Goal: Find contact information: Obtain details needed to contact an individual or organization

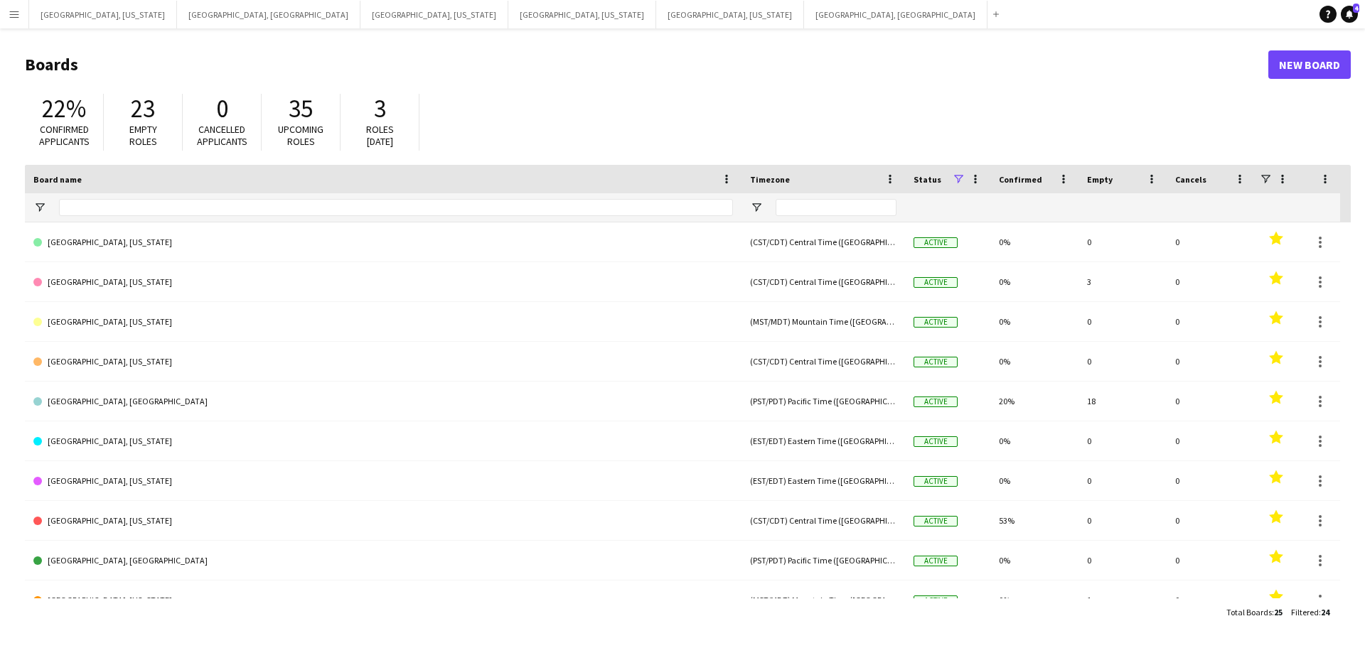
click at [16, 17] on app-icon "Menu" at bounding box center [14, 14] width 11 height 11
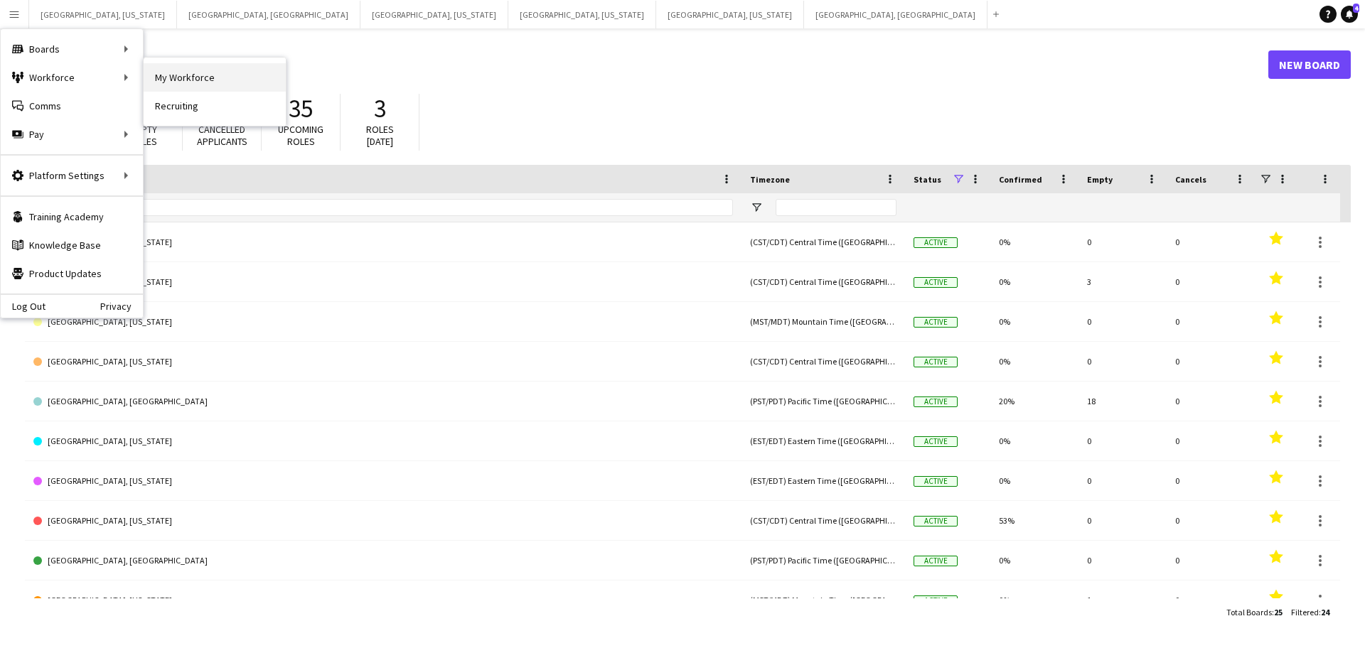
click at [189, 70] on link "My Workforce" at bounding box center [215, 77] width 142 height 28
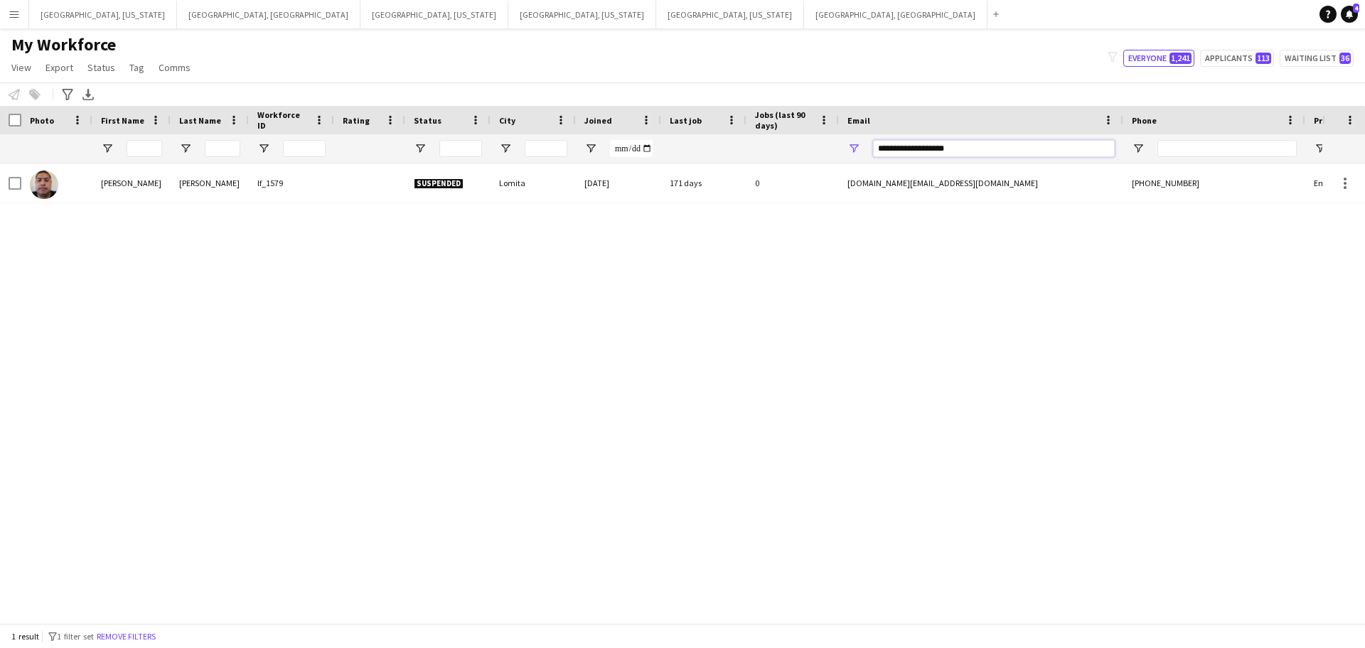
click at [938, 149] on input "**********" at bounding box center [994, 148] width 242 height 17
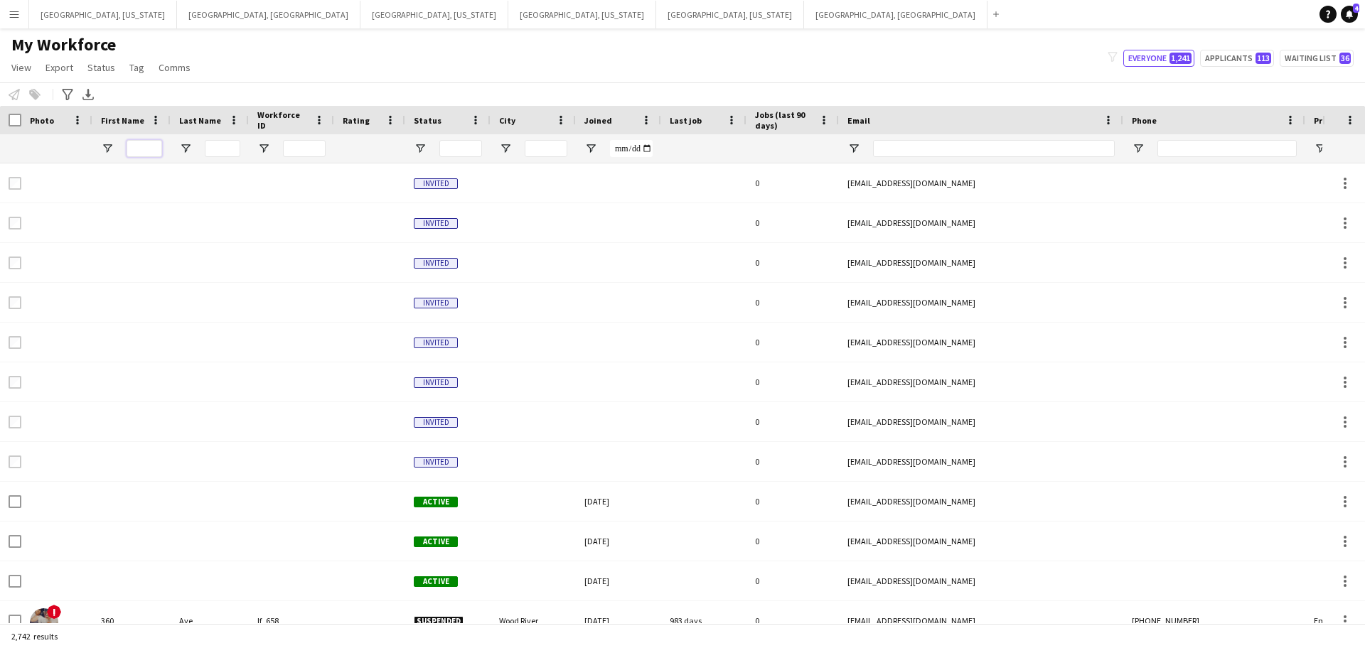
click at [139, 147] on input "First Name Filter Input" at bounding box center [145, 148] width 36 height 17
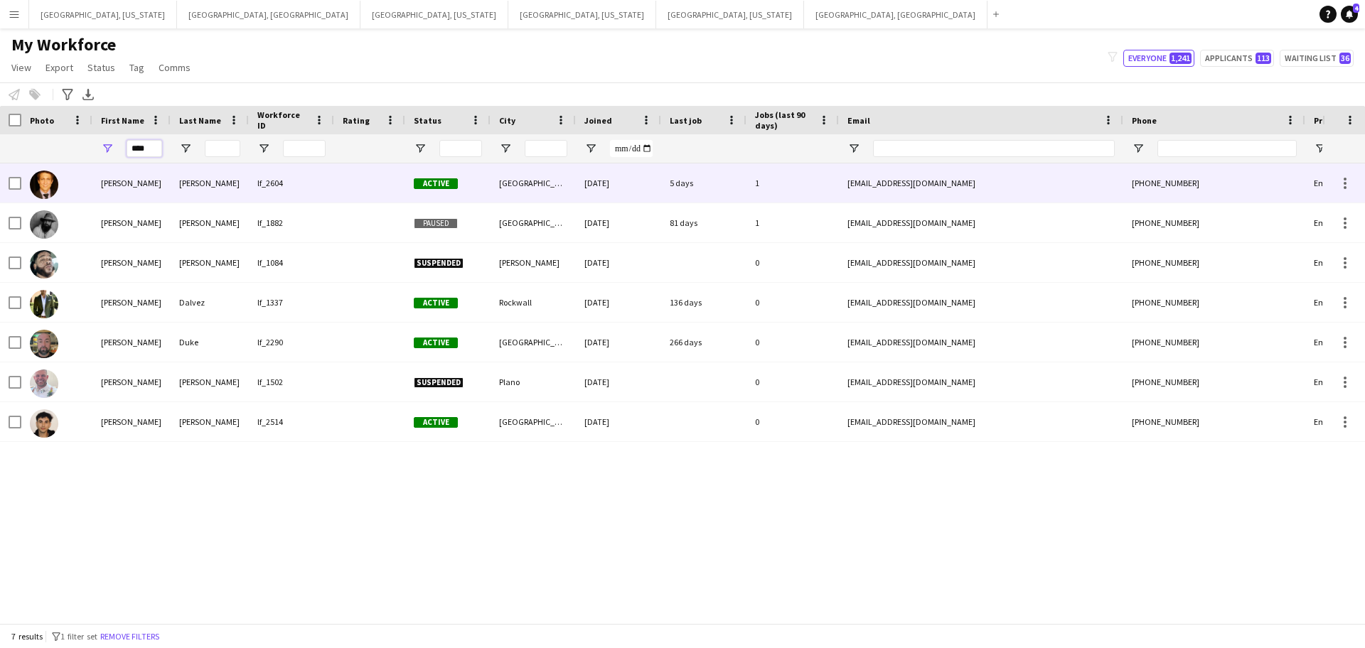
type input "****"
click at [228, 193] on div "[PERSON_NAME]" at bounding box center [210, 183] width 78 height 39
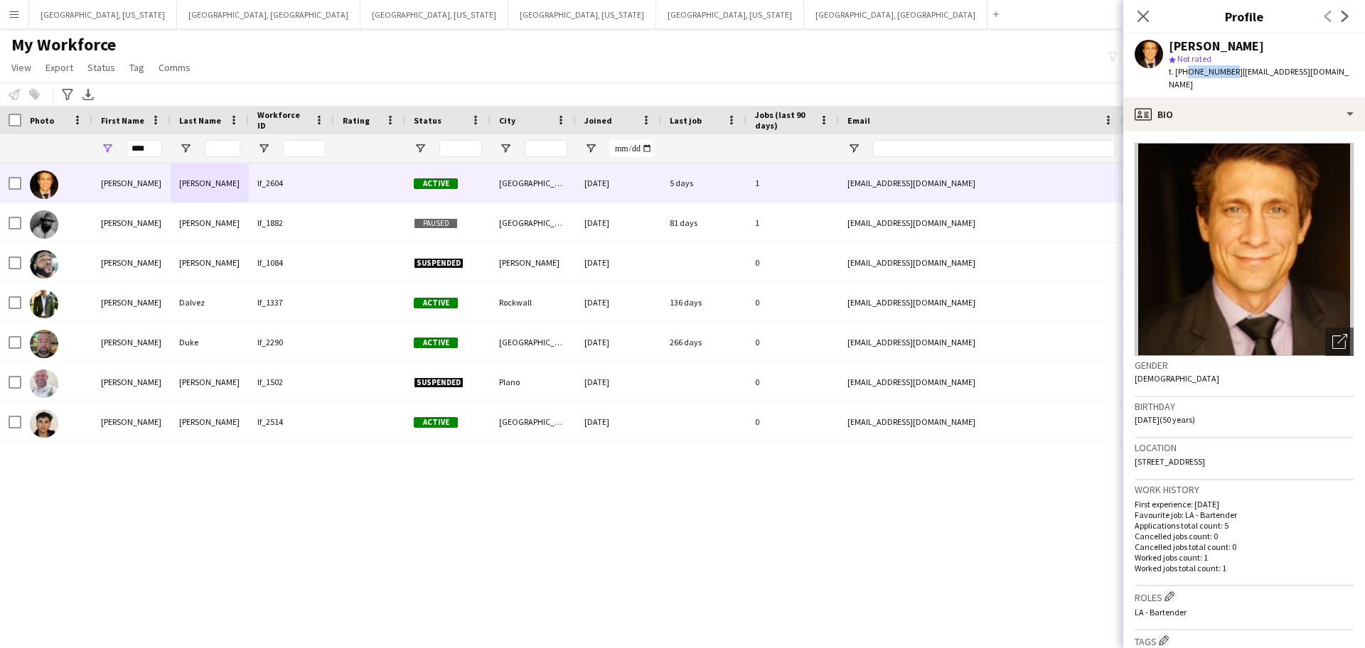
drag, startPoint x: 1186, startPoint y: 73, endPoint x: 1226, endPoint y: 73, distance: 39.8
click at [1226, 73] on span "t. [PHONE_NUMBER]" at bounding box center [1206, 71] width 74 height 11
copy span "3234999299"
click at [13, 1] on button "Menu" at bounding box center [14, 14] width 28 height 28
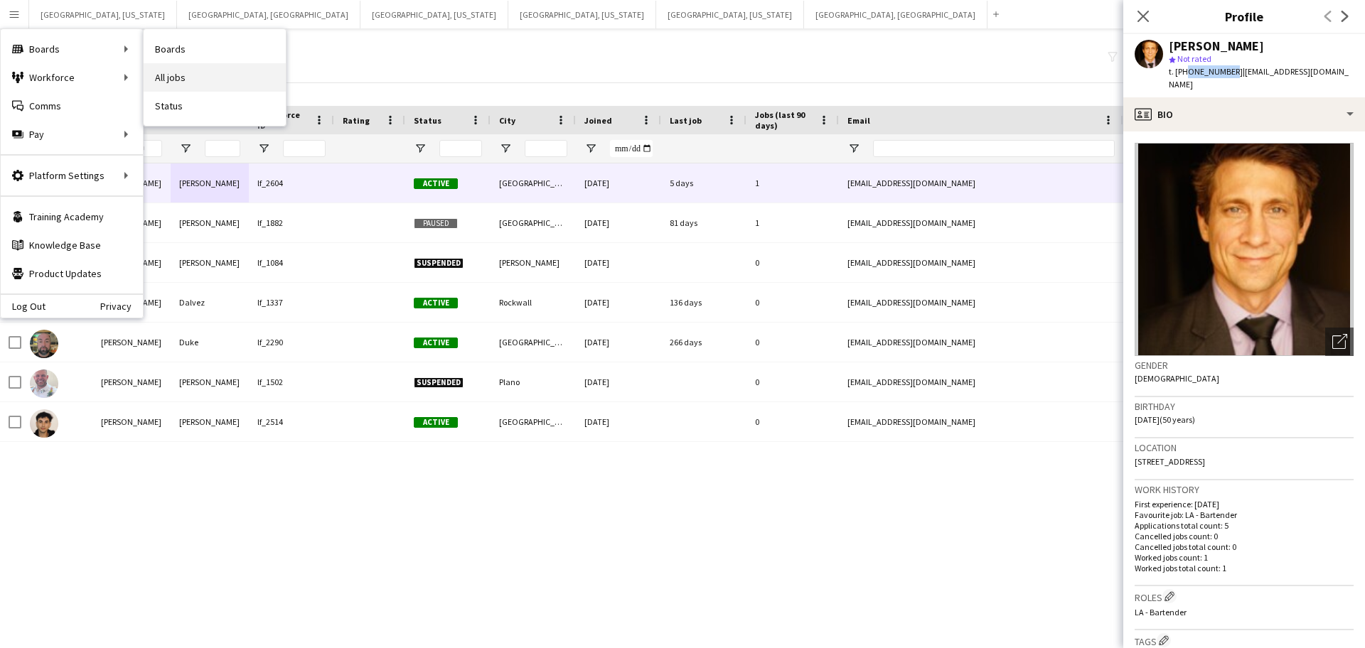
click at [190, 74] on link "All jobs" at bounding box center [215, 77] width 142 height 28
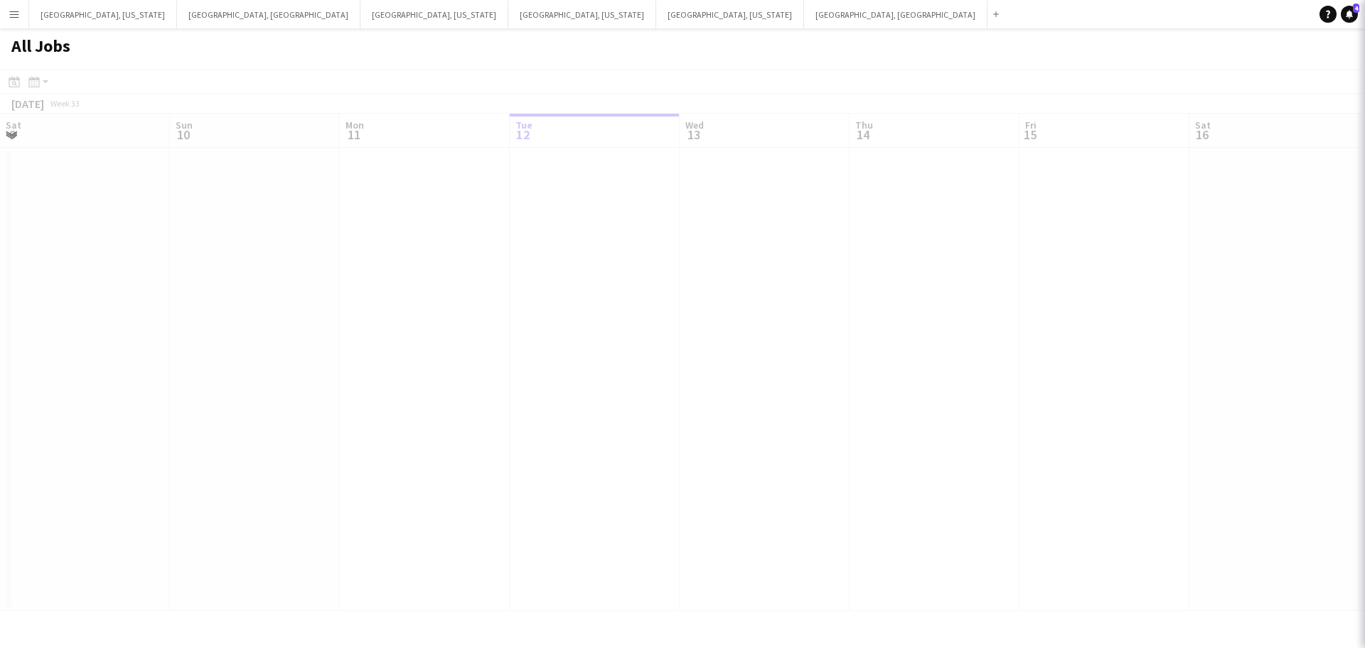
scroll to position [0, 340]
drag, startPoint x: 474, startPoint y: 375, endPoint x: 633, endPoint y: 365, distance: 158.8
click at [633, 365] on div at bounding box center [682, 361] width 1365 height 583
drag, startPoint x: 688, startPoint y: 393, endPoint x: 656, endPoint y: 400, distance: 32.8
click at [693, 393] on div at bounding box center [682, 361] width 1365 height 583
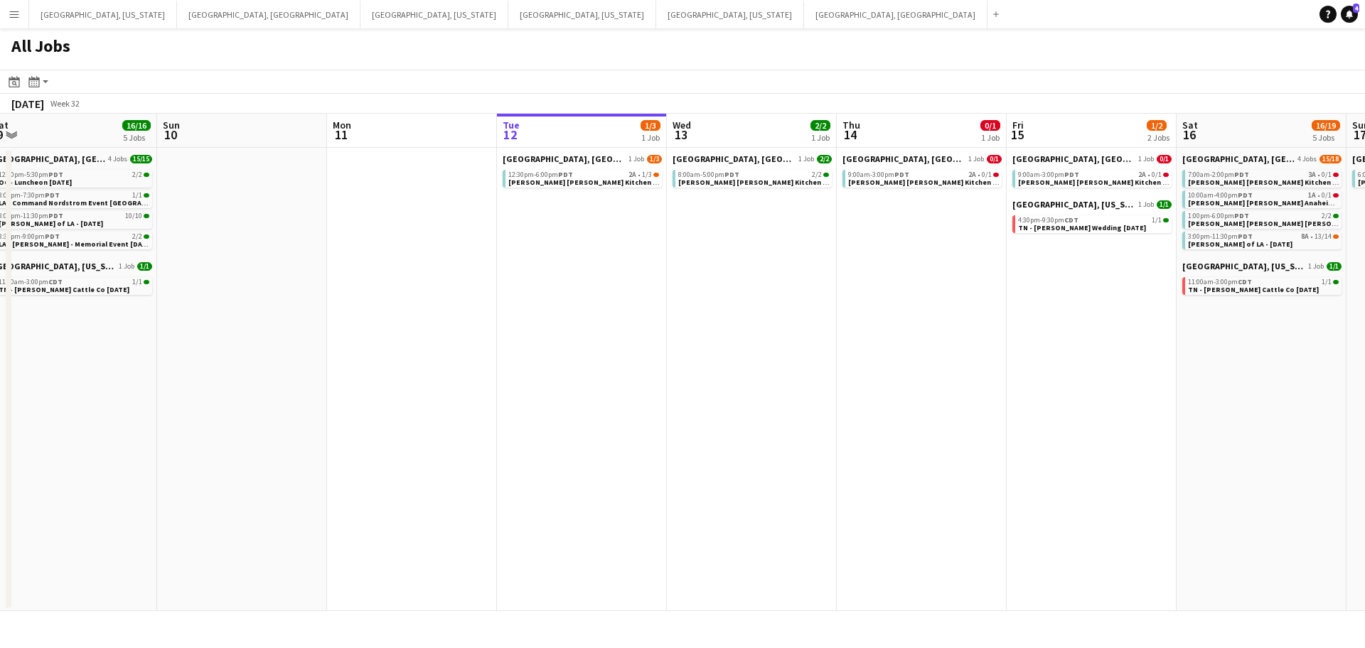
drag, startPoint x: 422, startPoint y: 337, endPoint x: 749, endPoint y: 316, distance: 327.7
click at [749, 316] on app-calendar-viewport "Thu 7 8/8 2 Jobs Fri 8 6/7 3 Jobs Sat 9 16/16 5 Jobs Sun 10 Mon 11 Tue 12 1/3 1…" at bounding box center [682, 363] width 1365 height 498
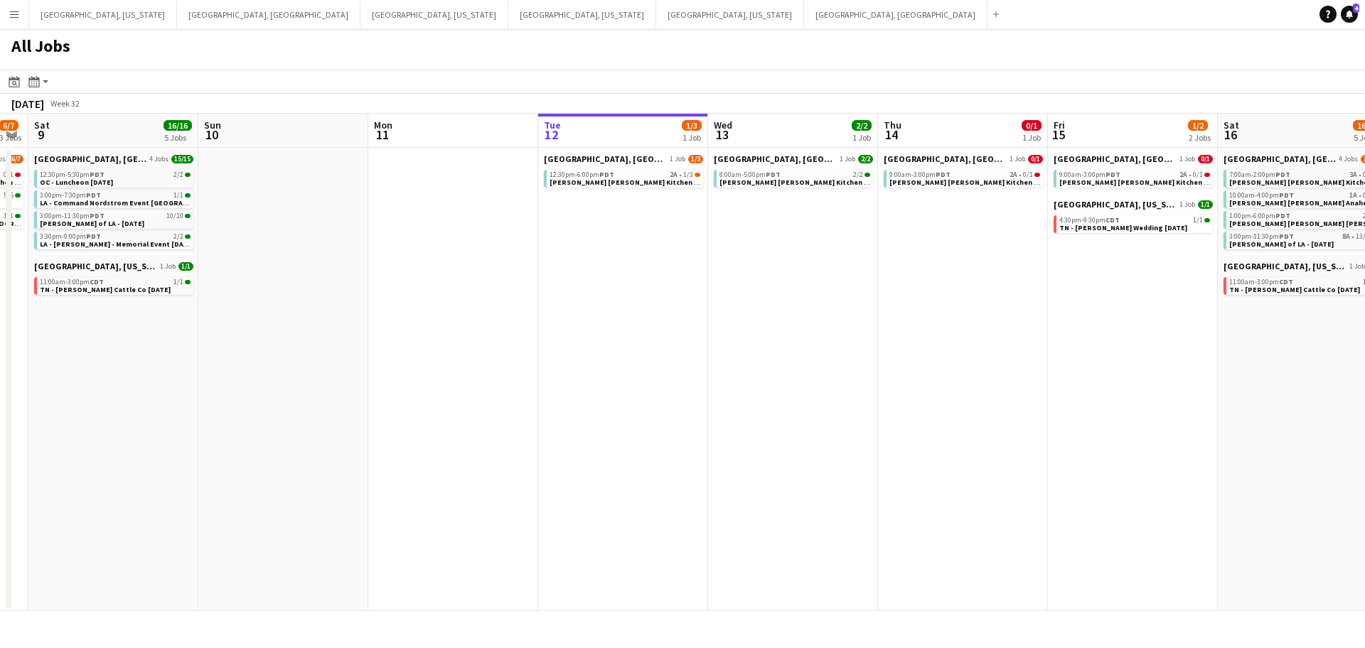
scroll to position [0, 543]
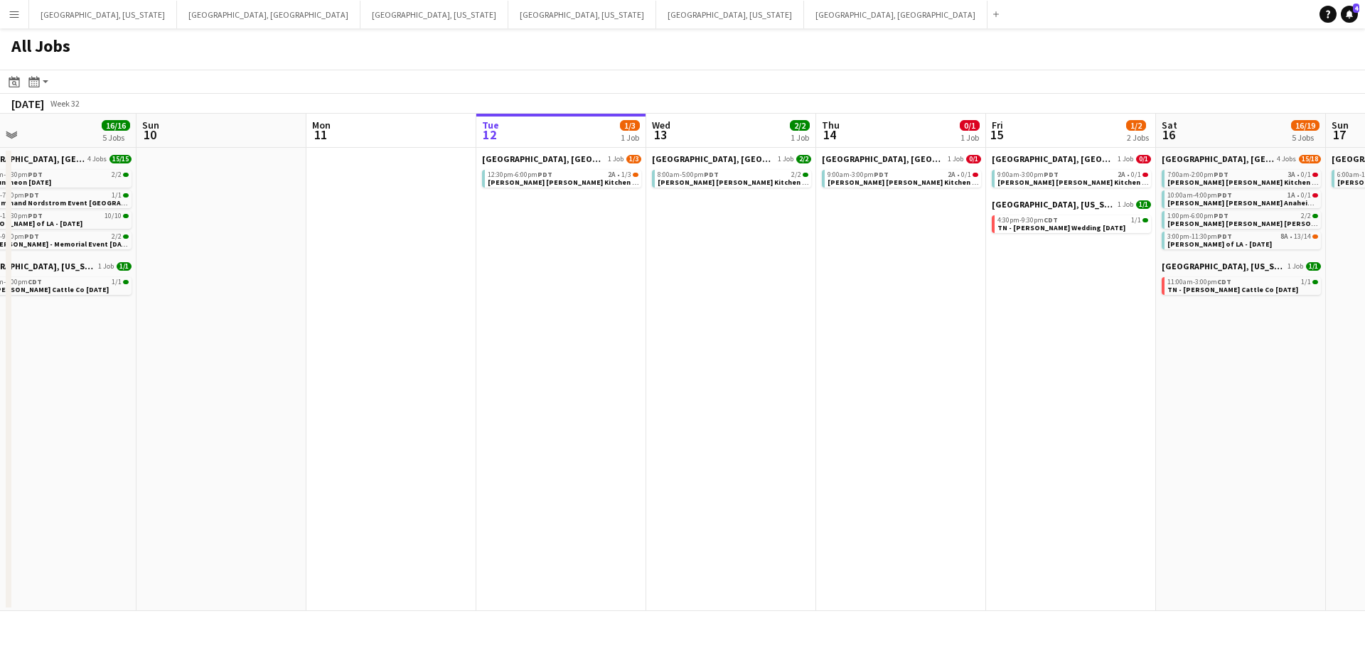
drag, startPoint x: 613, startPoint y: 341, endPoint x: 592, endPoint y: 341, distance: 20.6
click at [592, 341] on app-calendar-viewport "Wed 6 Thu 7 8/8 2 Jobs Fri 8 6/7 3 Jobs Sat 9 16/16 5 Jobs Sun 10 Mon 11 Tue 12…" at bounding box center [682, 363] width 1365 height 498
